Goal: Task Accomplishment & Management: Manage account settings

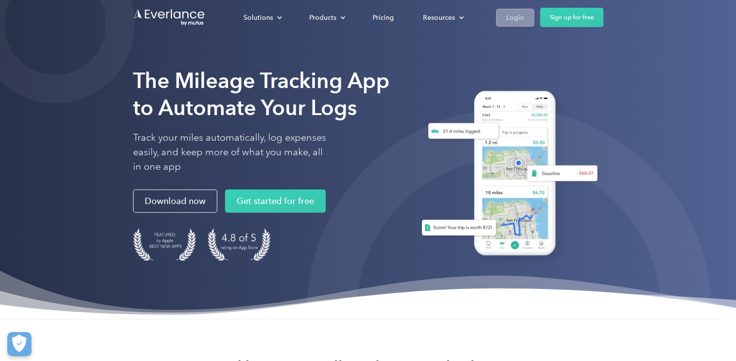
click at [519, 18] on div "Login" at bounding box center [515, 18] width 18 height 12
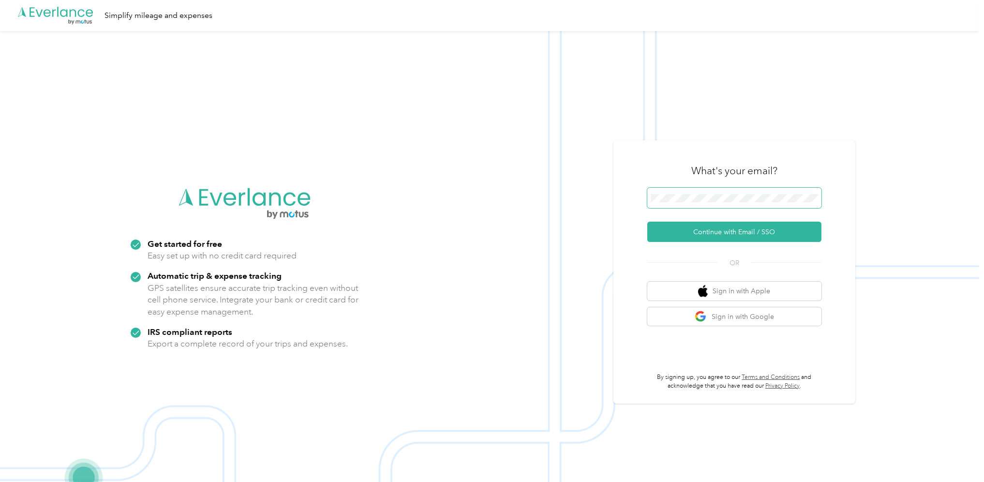
click at [698, 193] on span at bounding box center [734, 198] width 174 height 20
click at [718, 225] on button "Continue with Email / SSO" at bounding box center [734, 232] width 174 height 20
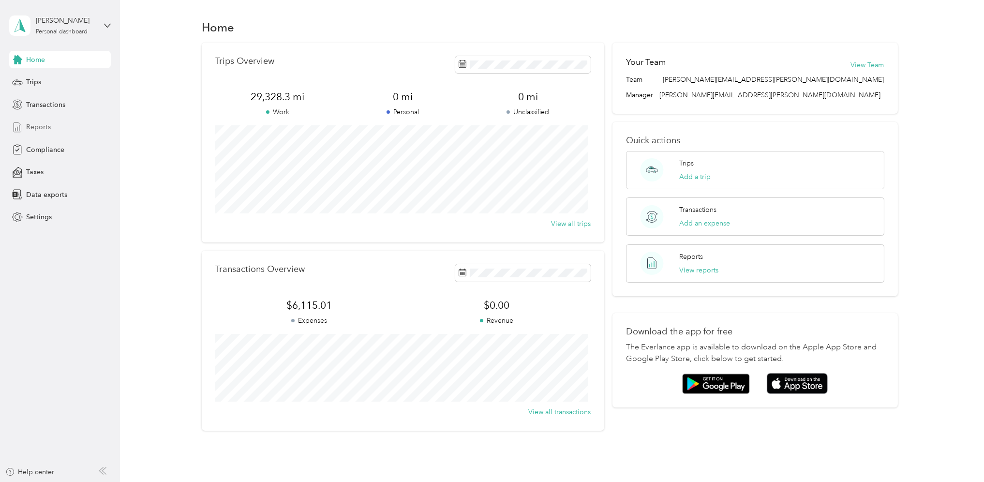
click at [43, 127] on span "Reports" at bounding box center [38, 127] width 25 height 10
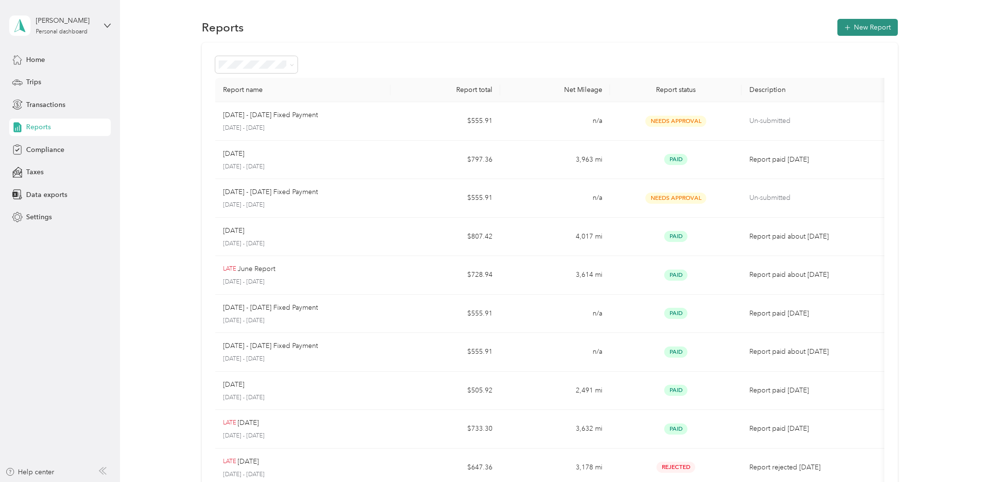
click at [866, 31] on button "New Report" at bounding box center [868, 27] width 60 height 17
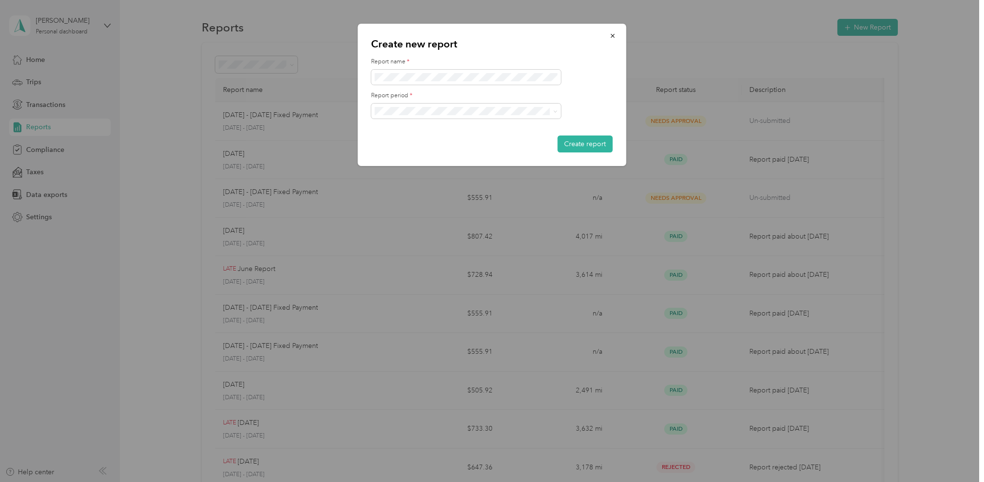
click at [455, 140] on div "[DATE] - [DATE]" at bounding box center [466, 145] width 176 height 10
click at [599, 143] on button "Create report" at bounding box center [585, 143] width 55 height 17
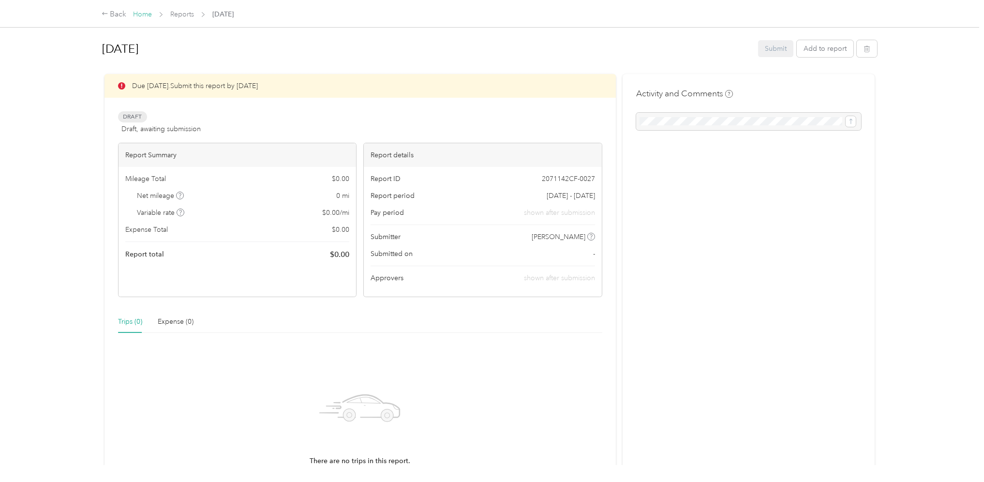
click at [141, 15] on link "Home" at bounding box center [142, 14] width 19 height 8
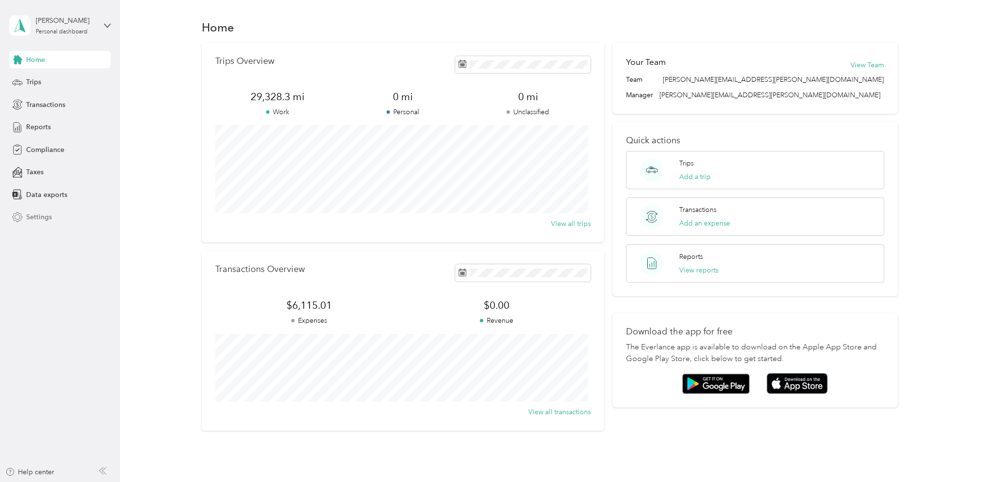
click at [37, 219] on span "Settings" at bounding box center [39, 217] width 26 height 10
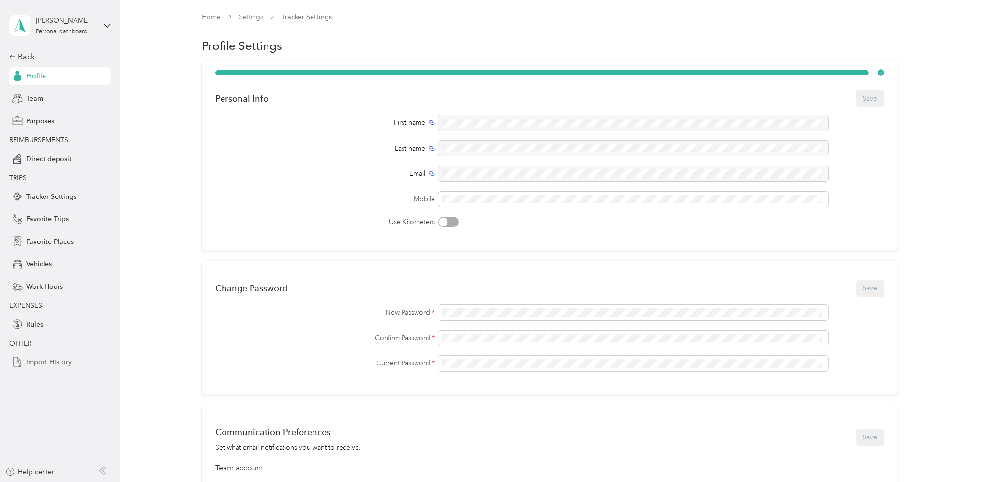
click at [44, 359] on span "Import History" at bounding box center [48, 362] width 45 height 10
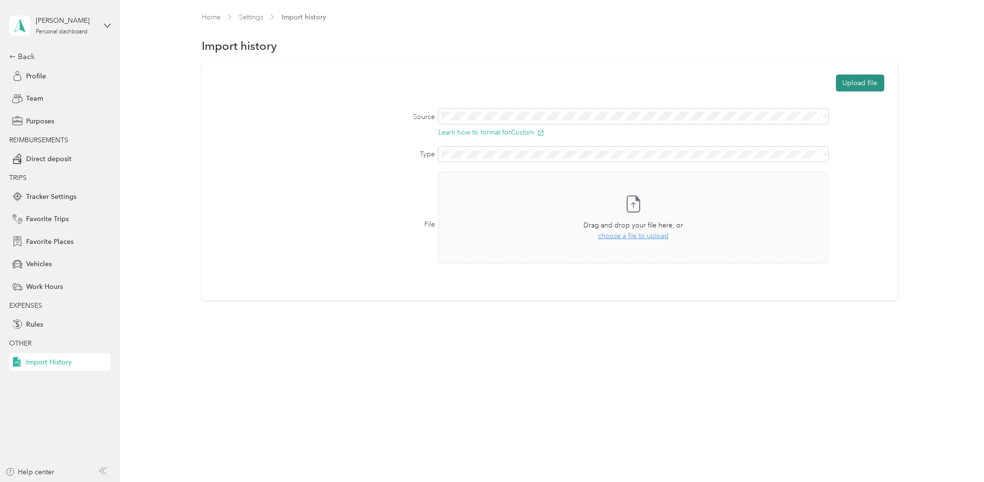
click at [858, 80] on button "Upload file" at bounding box center [860, 83] width 48 height 17
click at [529, 135] on li "Custom" at bounding box center [636, 131] width 393 height 17
click at [620, 238] on span "choose a file to upload" at bounding box center [633, 236] width 71 height 8
click at [876, 85] on button "Upload file" at bounding box center [860, 83] width 48 height 17
click at [964, 48] on icon at bounding box center [962, 50] width 4 height 4
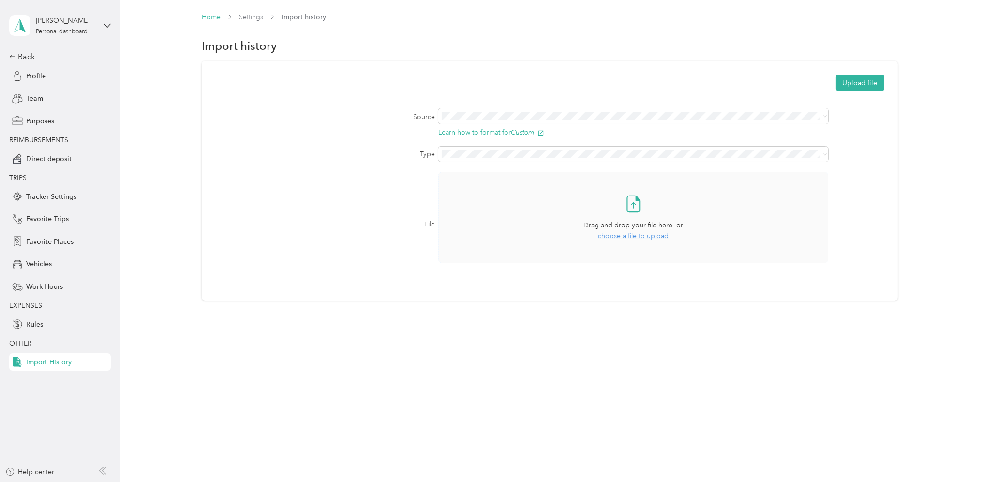
click at [213, 16] on link "Home" at bounding box center [211, 17] width 19 height 8
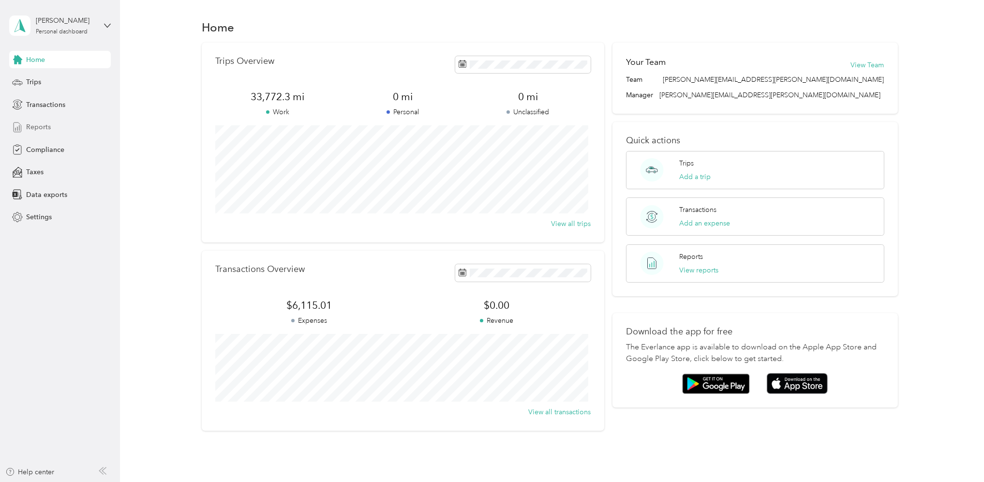
click at [38, 130] on span "Reports" at bounding box center [38, 127] width 25 height 10
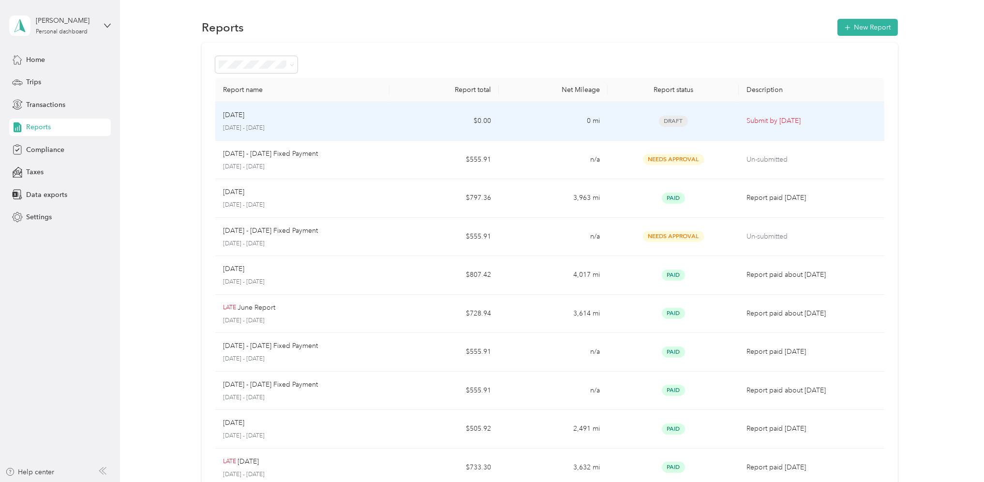
click at [352, 124] on p "[DATE] - [DATE]" at bounding box center [302, 128] width 159 height 9
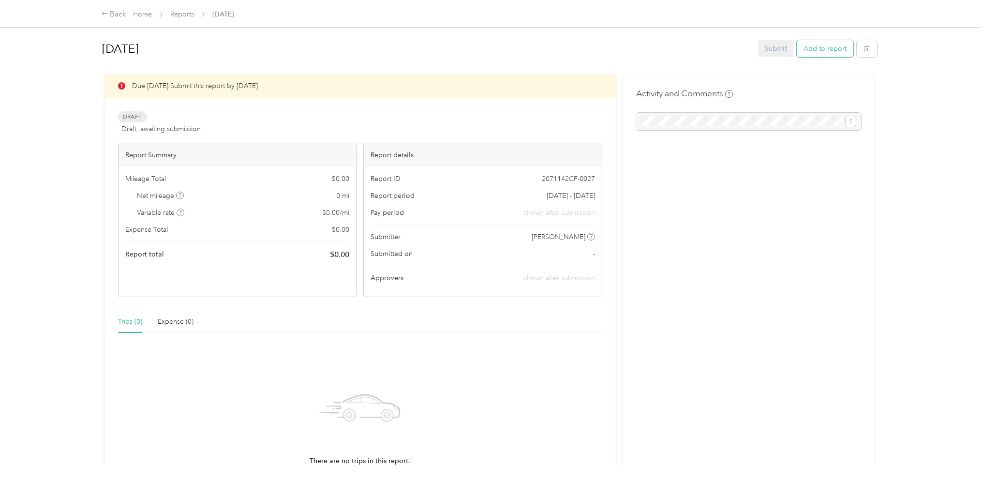
click at [817, 50] on button "Add to report" at bounding box center [825, 48] width 57 height 17
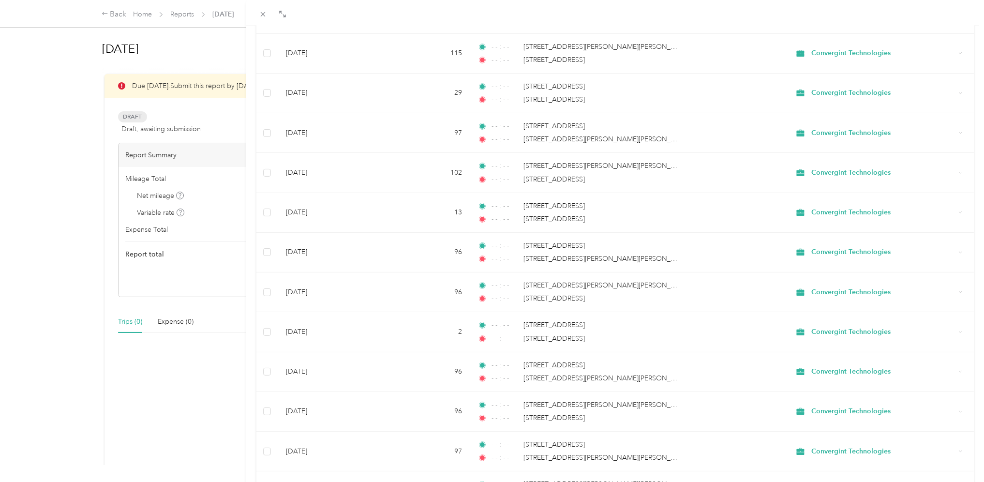
scroll to position [728, 0]
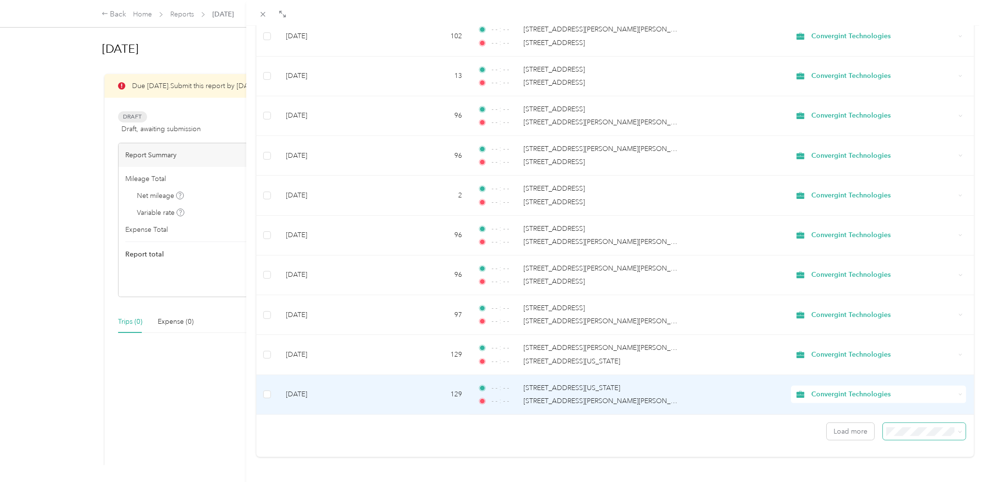
click at [907, 423] on span at bounding box center [924, 431] width 83 height 17
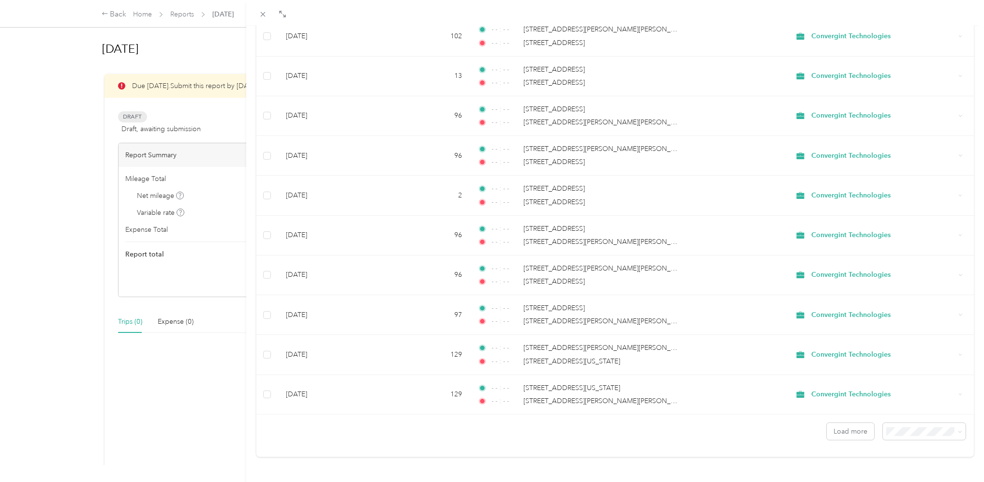
click at [884, 468] on div "100 per load" at bounding box center [914, 469] width 69 height 10
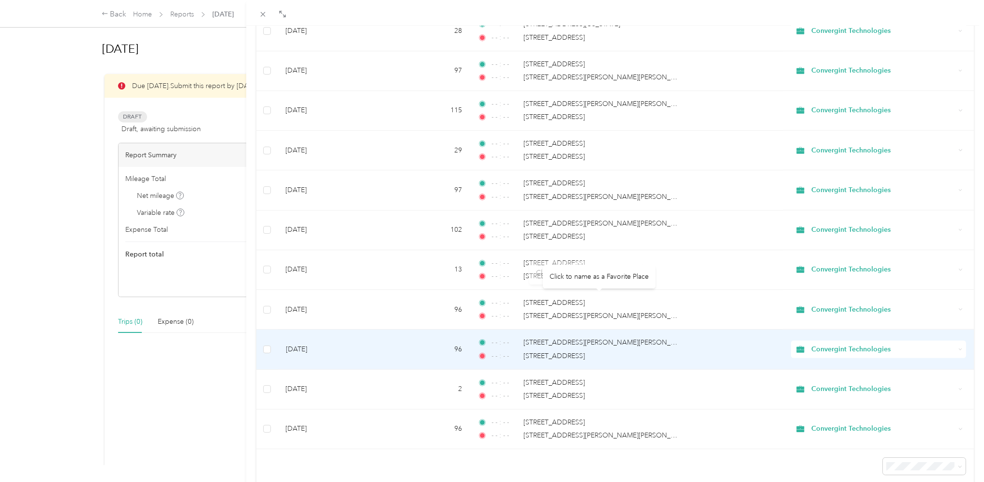
scroll to position [1723, 0]
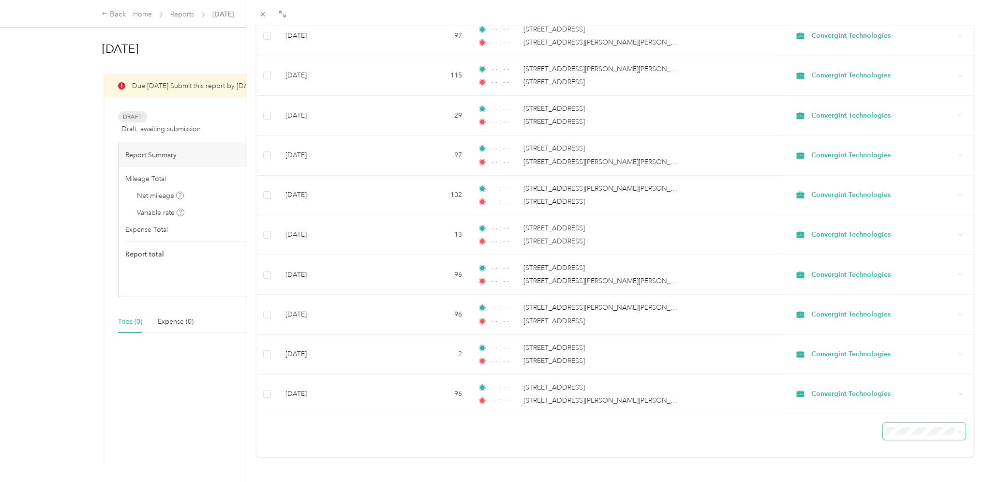
click at [958, 430] on icon at bounding box center [960, 432] width 4 height 4
click at [809, 428] on div at bounding box center [615, 427] width 718 height 26
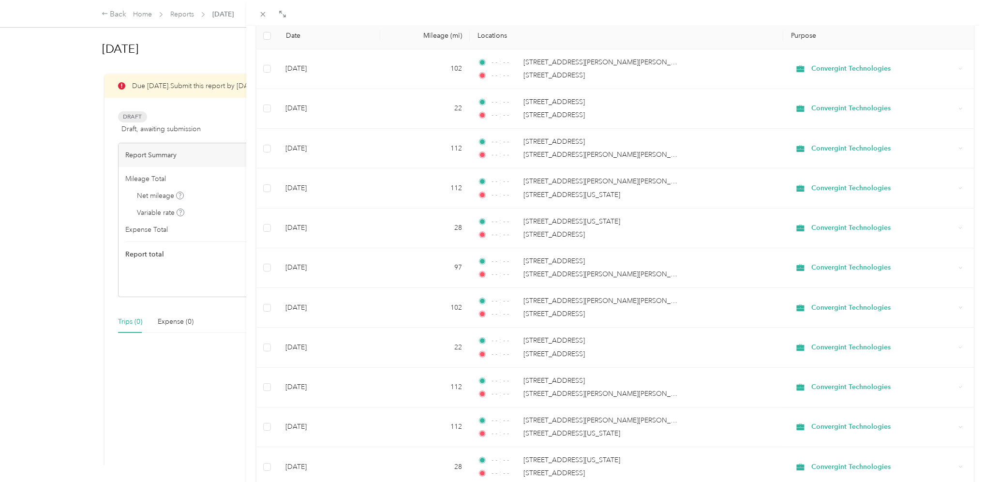
scroll to position [0, 0]
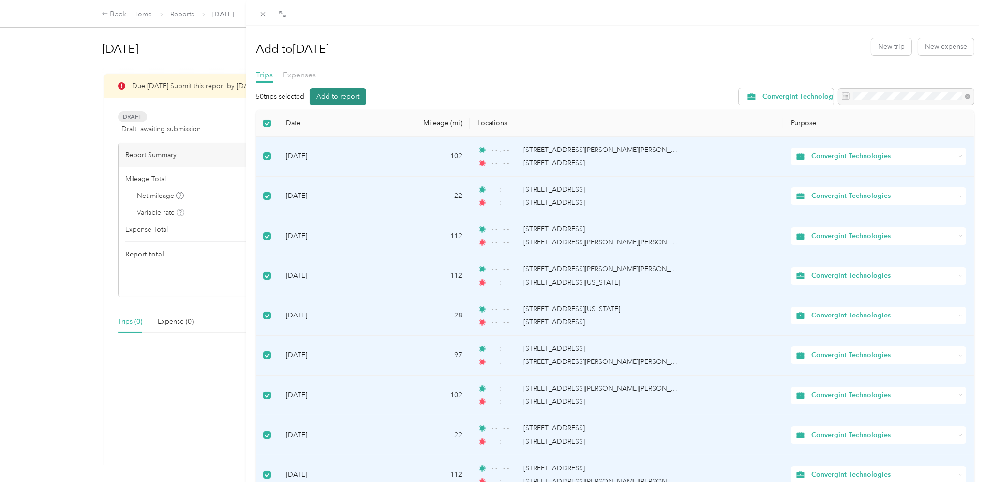
click at [347, 99] on button "Add to report" at bounding box center [338, 96] width 57 height 17
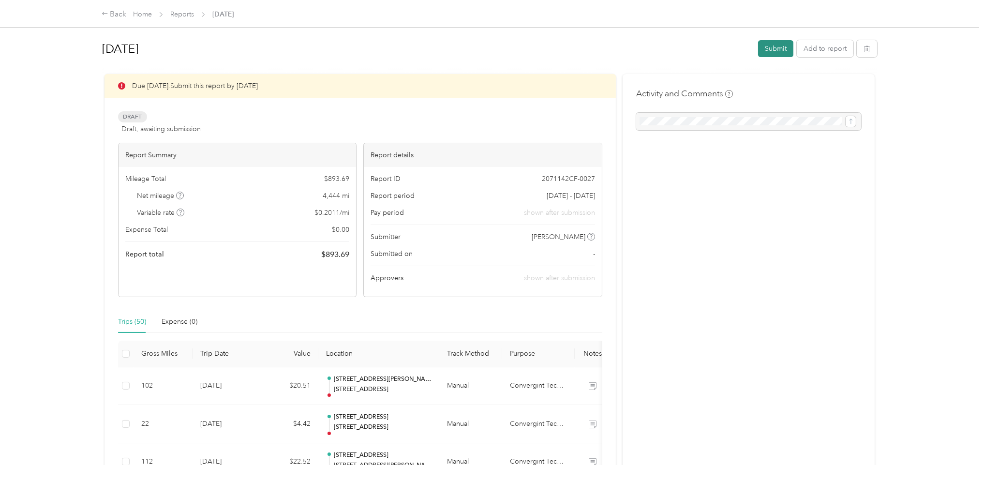
click at [776, 48] on button "Submit" at bounding box center [775, 48] width 35 height 17
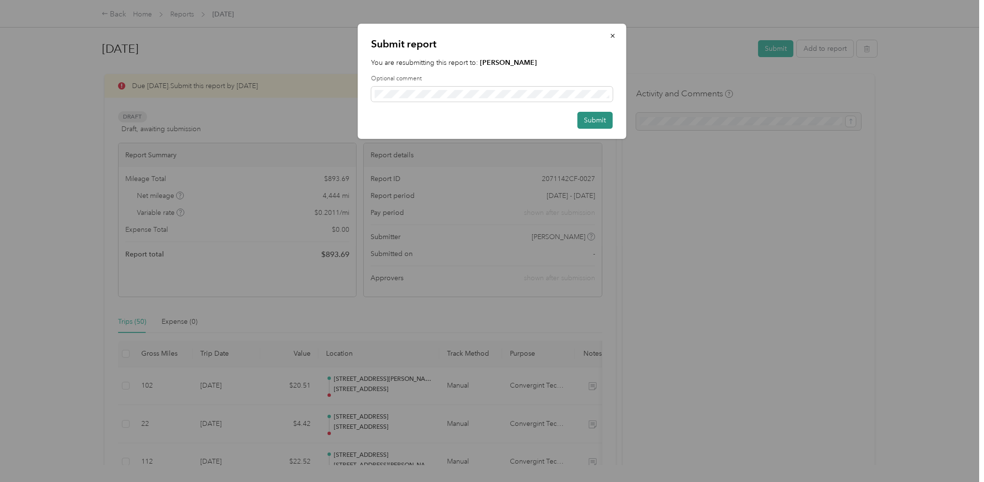
click at [589, 119] on button "Submit" at bounding box center [595, 120] width 35 height 17
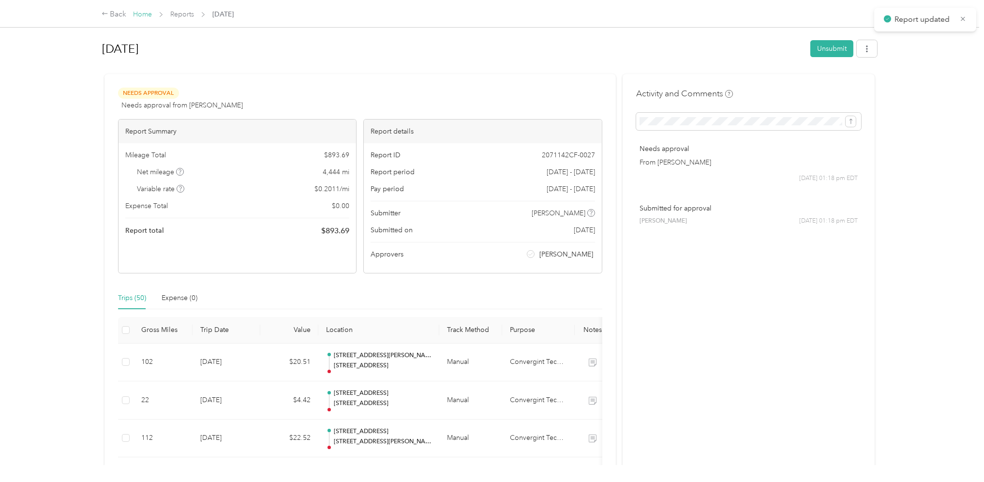
click at [143, 12] on link "Home" at bounding box center [142, 14] width 19 height 8
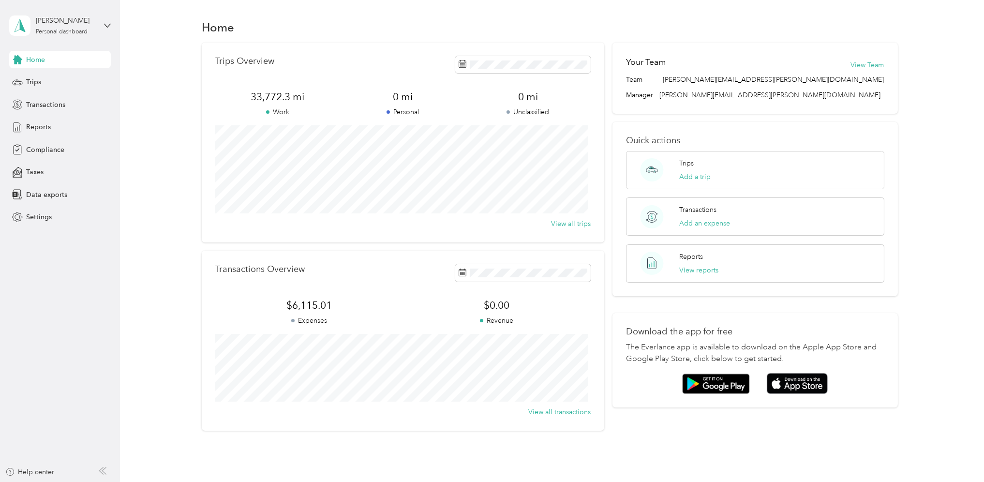
click at [39, 54] on div "Home" at bounding box center [60, 59] width 102 height 17
click at [48, 123] on span "Reports" at bounding box center [38, 127] width 25 height 10
